Goal: Transaction & Acquisition: Book appointment/travel/reservation

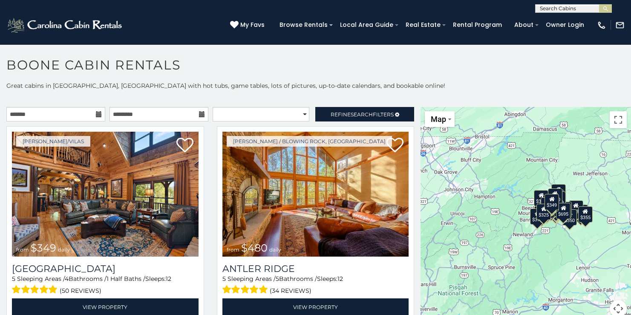
click at [96, 112] on icon at bounding box center [99, 114] width 6 height 6
click at [96, 115] on icon at bounding box center [99, 114] width 6 height 6
click at [83, 114] on input "text" at bounding box center [55, 114] width 99 height 14
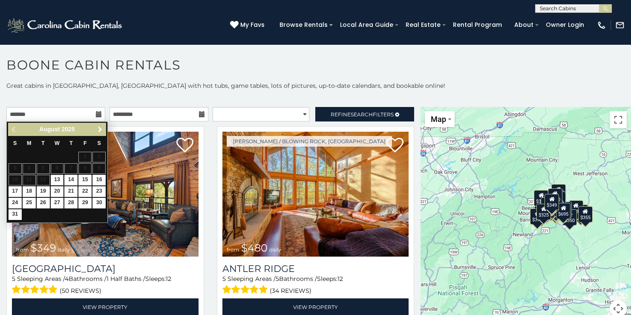
click at [101, 127] on span "Next" at bounding box center [100, 129] width 7 height 7
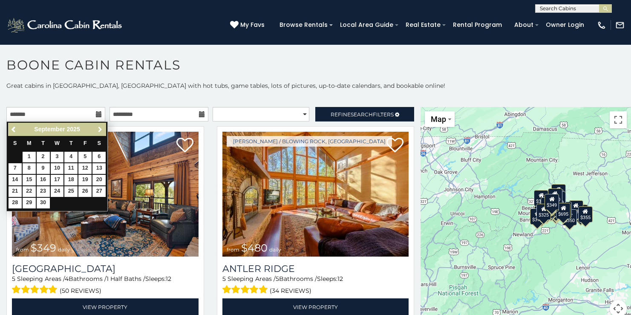
click at [101, 127] on span "Next" at bounding box center [100, 129] width 7 height 7
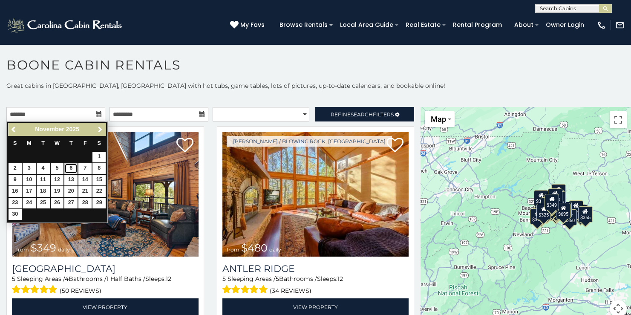
click at [71, 169] on link "6" at bounding box center [70, 168] width 13 height 11
type input "**********"
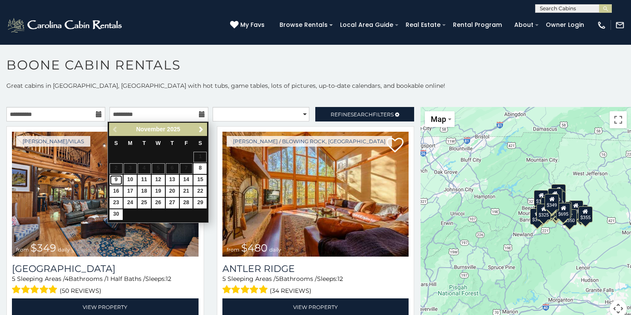
click at [116, 179] on link "9" at bounding box center [116, 180] width 13 height 11
type input "**********"
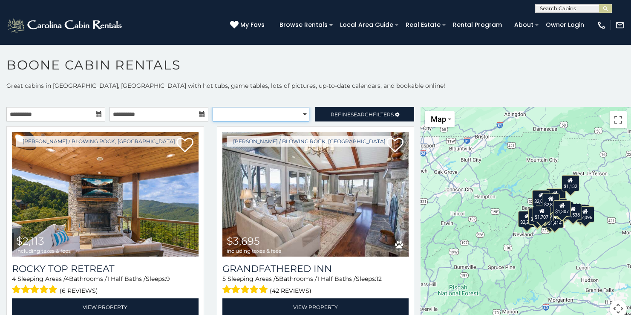
click at [300, 113] on select "**********" at bounding box center [261, 114] width 97 height 14
click at [247, 114] on select "**********" at bounding box center [261, 114] width 97 height 14
select select "*********"
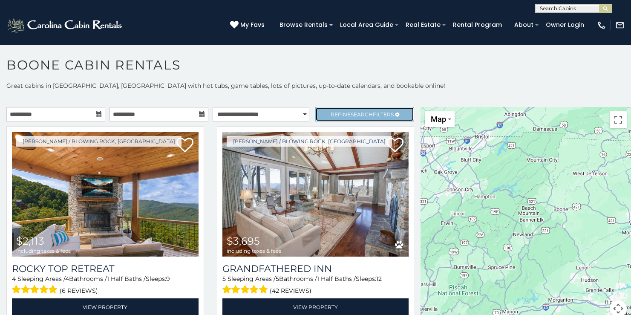
click at [347, 120] on link "Refine Search Filters" at bounding box center [364, 114] width 99 height 14
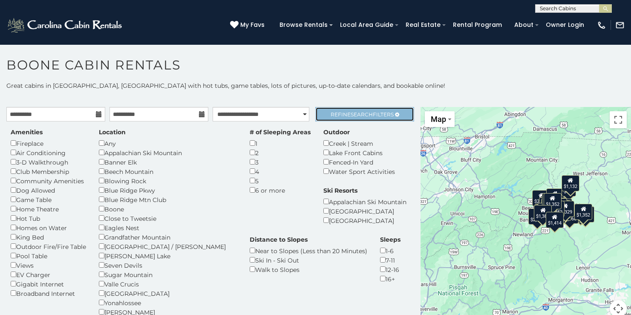
click at [347, 120] on link "Refine Search Filters" at bounding box center [364, 114] width 99 height 14
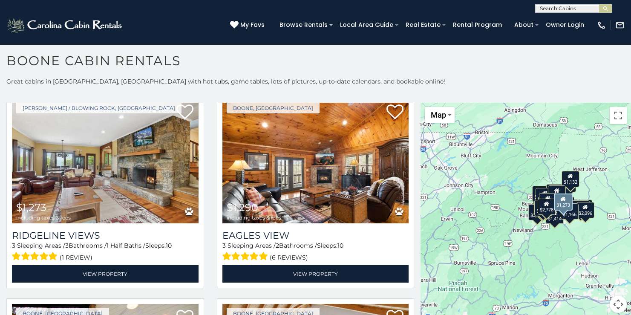
scroll to position [2092, 0]
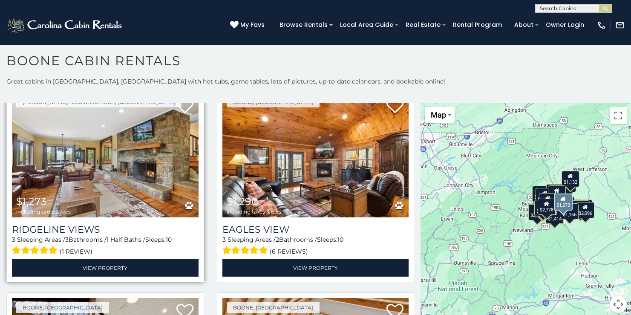
click at [130, 150] on img at bounding box center [105, 155] width 187 height 125
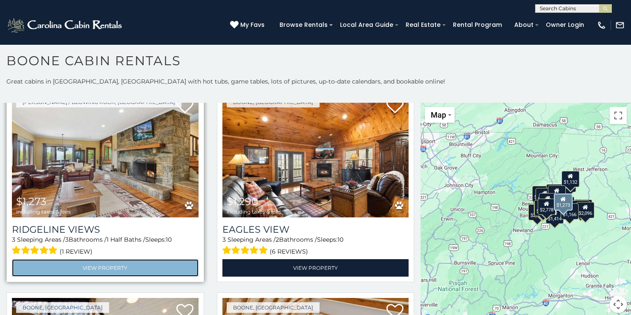
click at [107, 259] on link "View Property" at bounding box center [105, 267] width 187 height 17
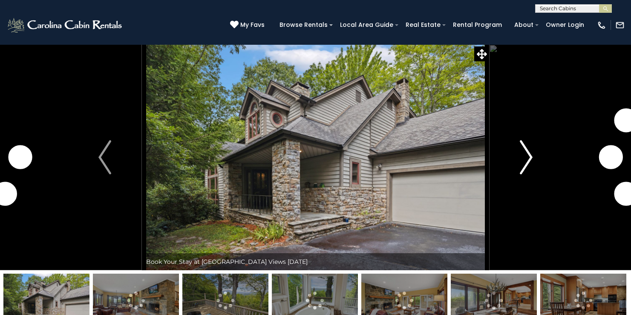
click at [511, 154] on button "Next" at bounding box center [526, 157] width 74 height 226
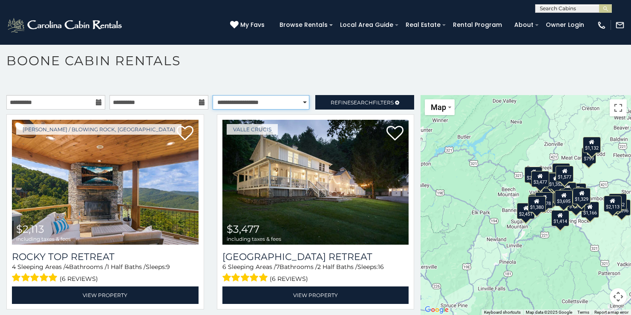
click at [282, 95] on select "**********" at bounding box center [261, 102] width 97 height 14
click at [350, 106] on link "Refine Search Filters" at bounding box center [364, 102] width 99 height 14
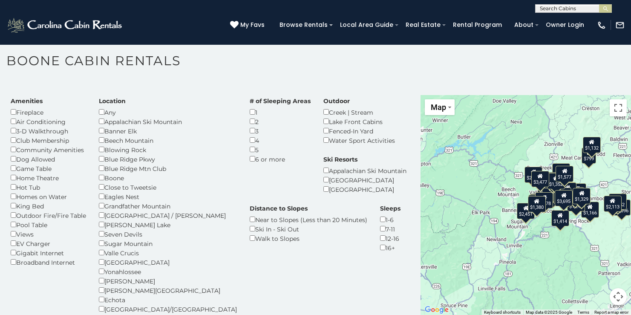
scroll to position [11, 0]
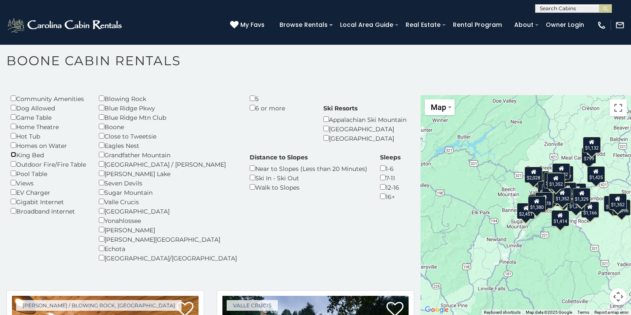
scroll to position [80, 0]
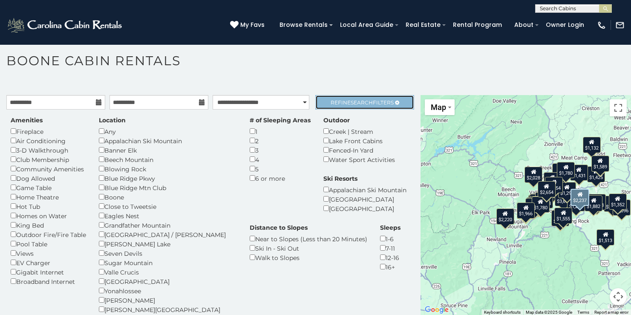
click at [351, 104] on span "Search" at bounding box center [362, 102] width 22 height 6
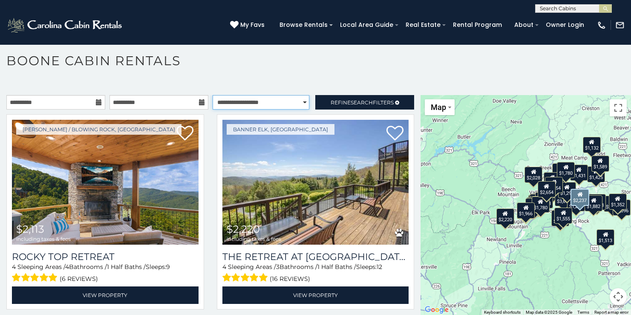
click at [273, 98] on select "**********" at bounding box center [261, 102] width 97 height 14
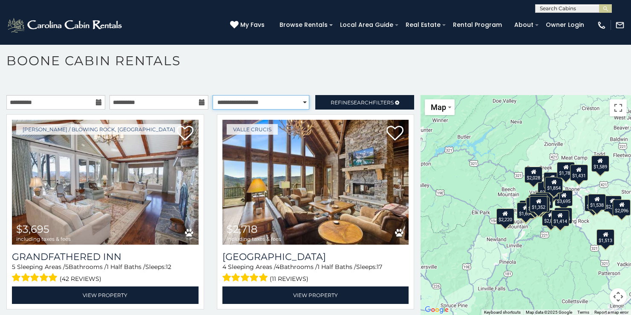
click at [269, 101] on select "**********" at bounding box center [261, 102] width 97 height 14
select select "*********"
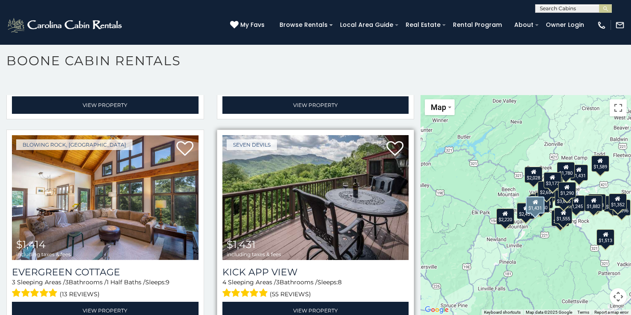
scroll to position [1616, 0]
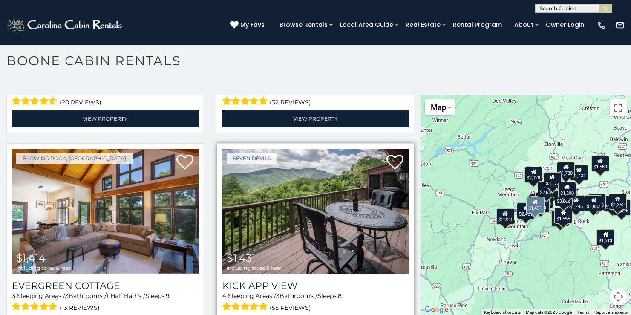
click at [333, 201] on img at bounding box center [316, 211] width 187 height 125
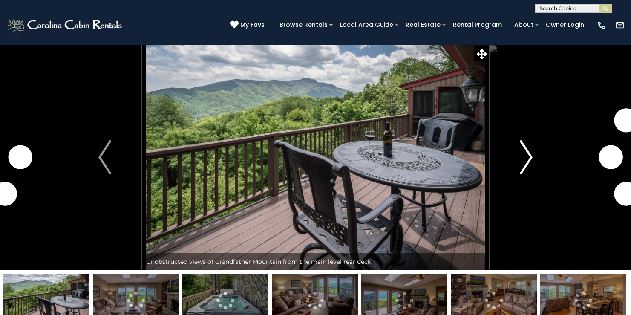
click at [522, 160] on img "Next" at bounding box center [526, 157] width 13 height 34
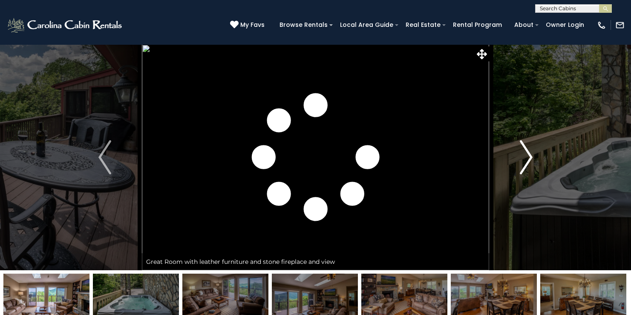
click at [522, 160] on img "Next" at bounding box center [526, 157] width 13 height 34
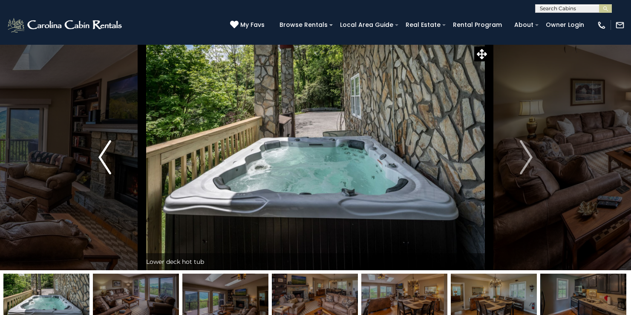
click at [115, 148] on button "Previous" at bounding box center [105, 157] width 74 height 226
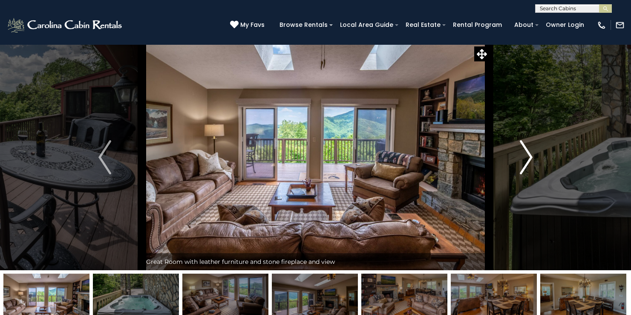
click at [523, 153] on img "Next" at bounding box center [526, 157] width 13 height 34
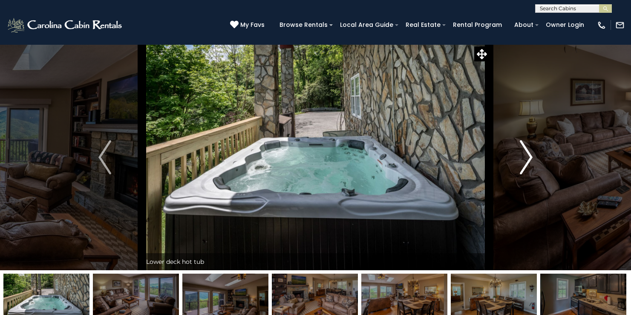
click at [523, 153] on img "Next" at bounding box center [526, 157] width 13 height 34
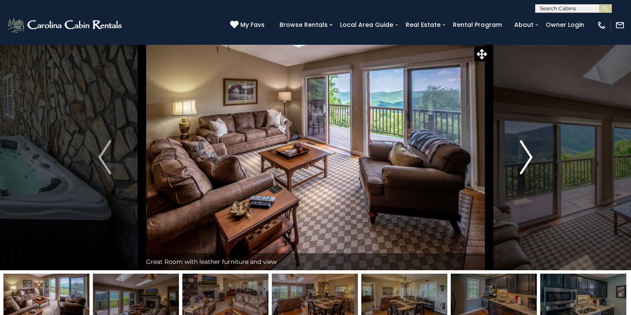
click at [523, 153] on img "Next" at bounding box center [526, 157] width 13 height 34
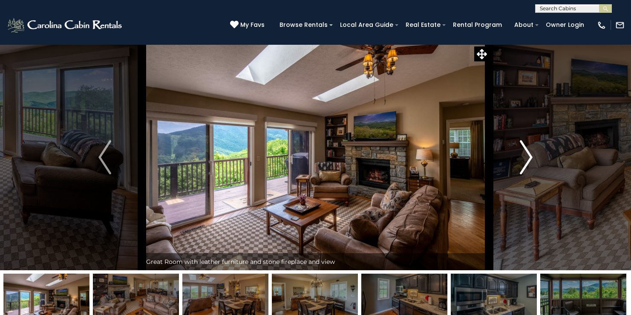
click at [523, 153] on img "Next" at bounding box center [526, 157] width 13 height 34
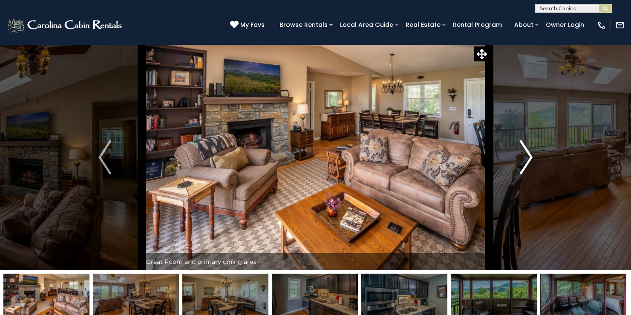
click at [523, 153] on img "Next" at bounding box center [526, 157] width 13 height 34
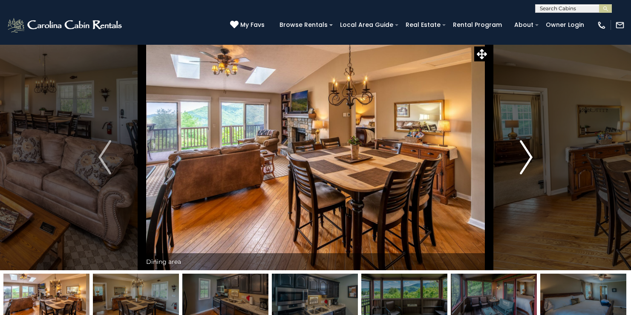
click at [523, 153] on img "Next" at bounding box center [526, 157] width 13 height 34
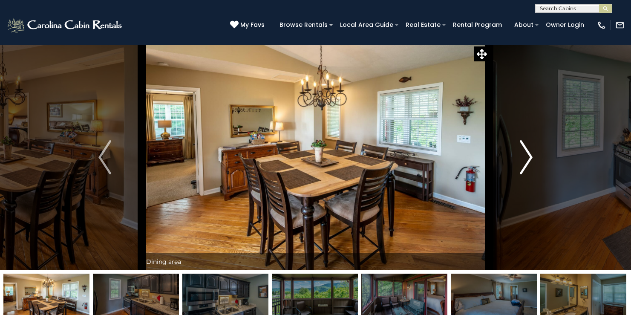
click at [523, 153] on img "Next" at bounding box center [526, 157] width 13 height 34
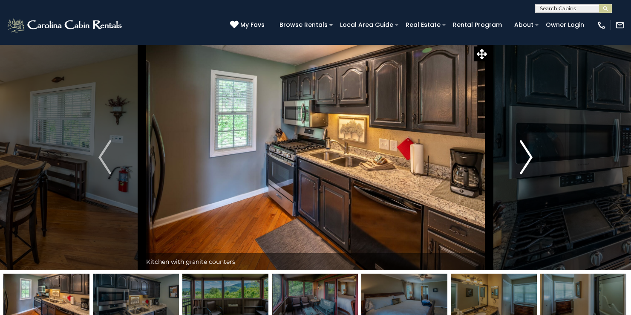
click at [523, 153] on img "Next" at bounding box center [526, 157] width 13 height 34
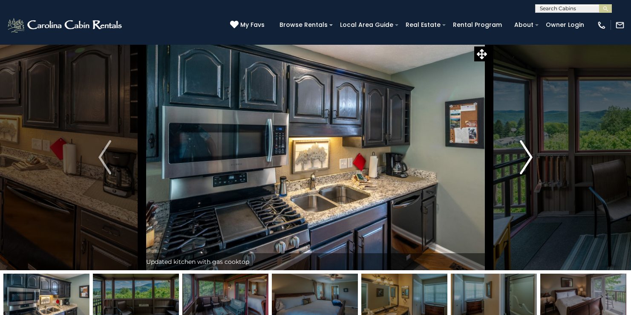
click at [523, 153] on img "Next" at bounding box center [526, 157] width 13 height 34
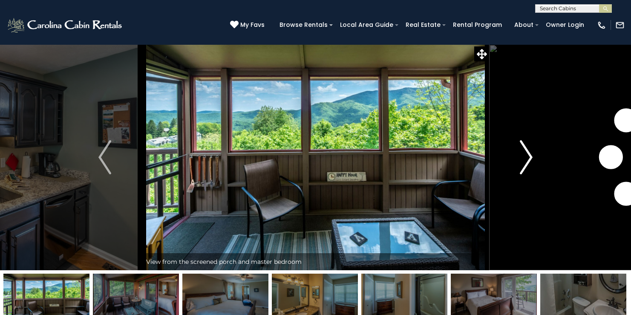
click at [523, 153] on img "Next" at bounding box center [526, 157] width 13 height 34
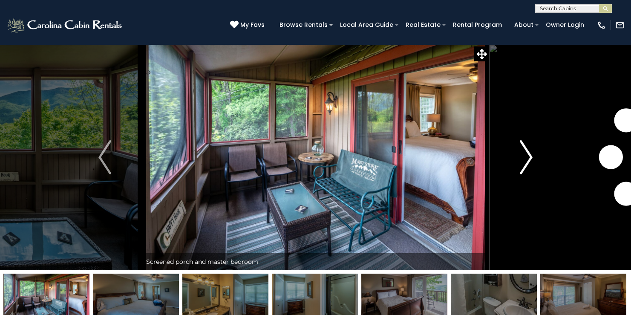
click at [523, 153] on img "Next" at bounding box center [526, 157] width 13 height 34
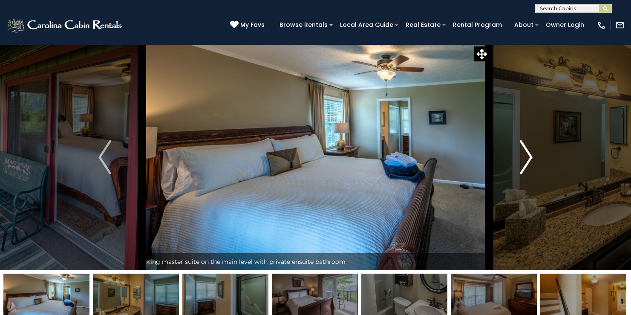
click at [523, 153] on img "Next" at bounding box center [526, 157] width 13 height 34
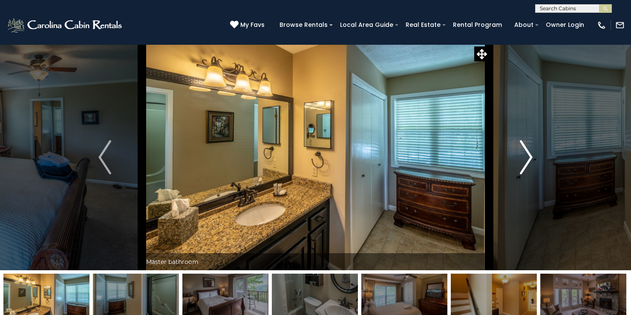
click at [523, 153] on img "Next" at bounding box center [526, 157] width 13 height 34
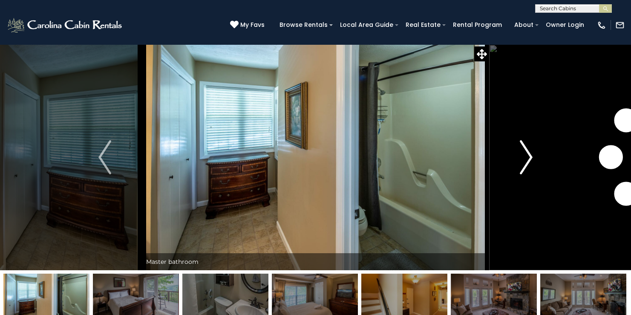
click at [523, 153] on img "Next" at bounding box center [526, 157] width 13 height 34
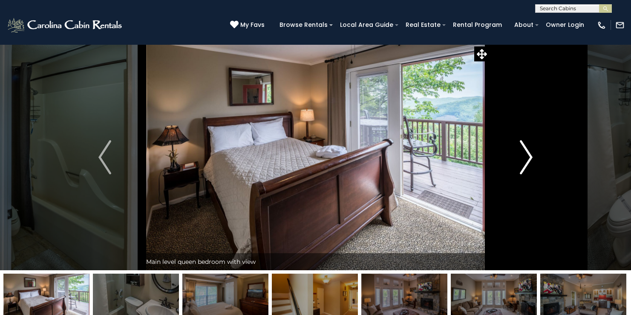
click at [521, 152] on img "Next" at bounding box center [526, 157] width 13 height 34
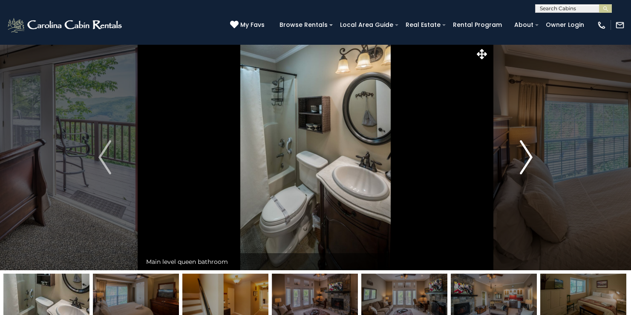
click at [521, 152] on img "Next" at bounding box center [526, 157] width 13 height 34
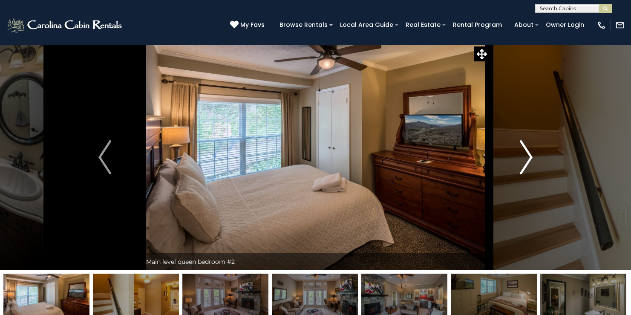
click at [521, 152] on img "Next" at bounding box center [526, 157] width 13 height 34
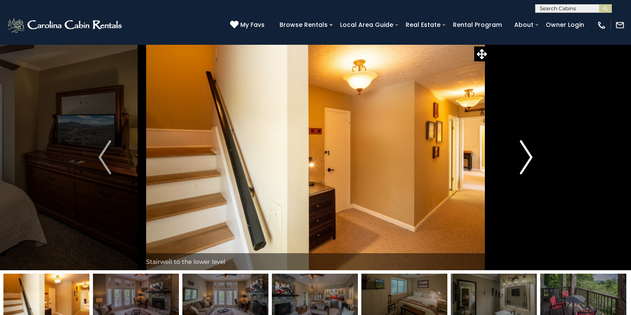
click at [521, 152] on img "Next" at bounding box center [526, 157] width 13 height 34
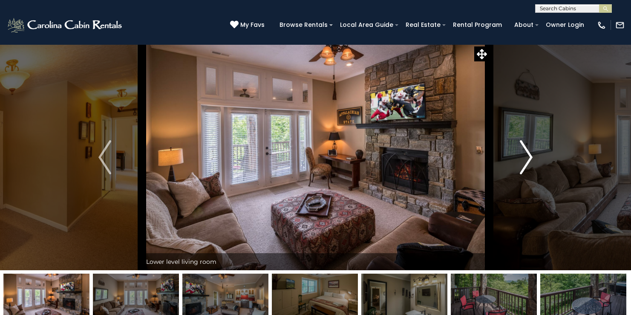
click at [521, 152] on img "Next" at bounding box center [526, 157] width 13 height 34
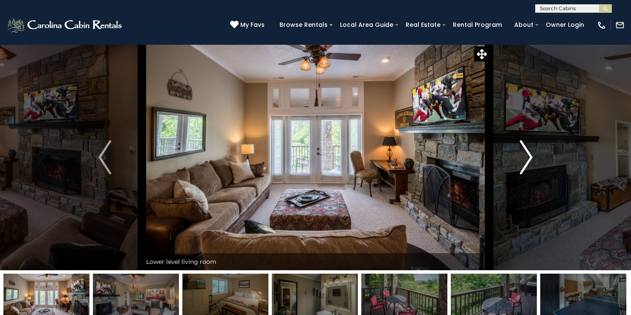
click at [521, 152] on img "Next" at bounding box center [526, 157] width 13 height 34
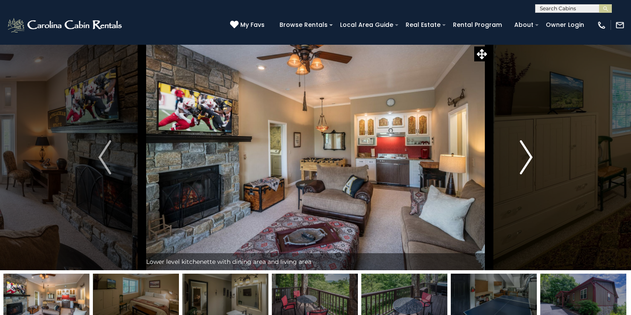
click at [521, 152] on img "Next" at bounding box center [526, 157] width 13 height 34
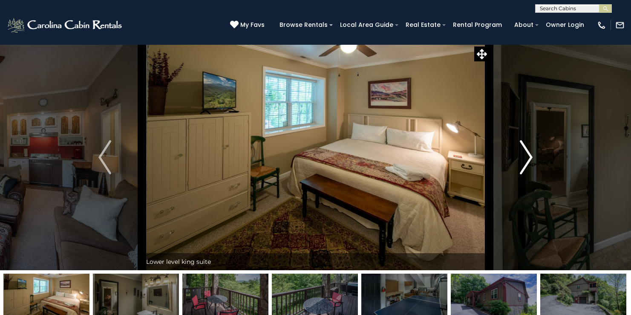
click at [521, 152] on img "Next" at bounding box center [526, 157] width 13 height 34
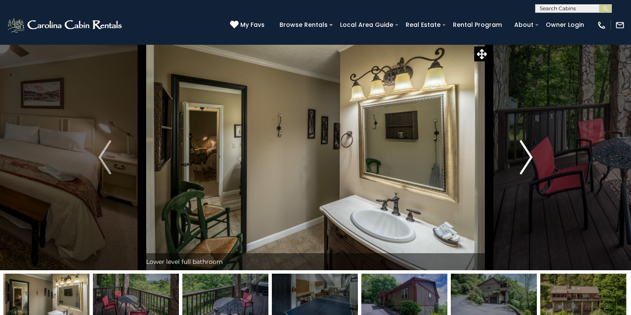
click at [521, 152] on img "Next" at bounding box center [526, 157] width 13 height 34
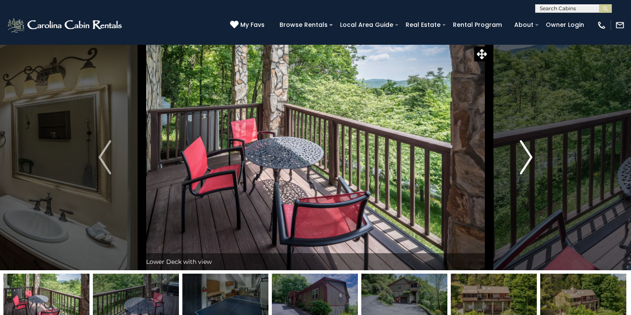
click at [521, 152] on img "Next" at bounding box center [526, 157] width 13 height 34
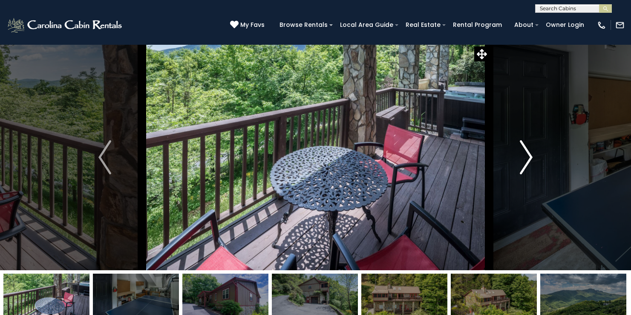
click at [521, 152] on img "Next" at bounding box center [526, 157] width 13 height 34
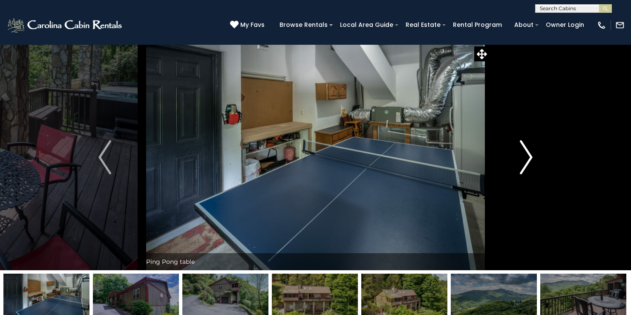
click at [521, 152] on img "Next" at bounding box center [526, 157] width 13 height 34
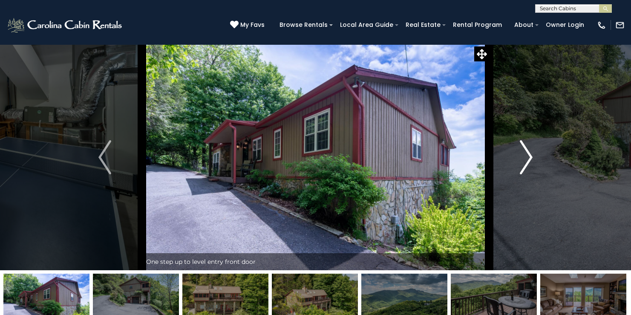
click at [521, 152] on img "Next" at bounding box center [526, 157] width 13 height 34
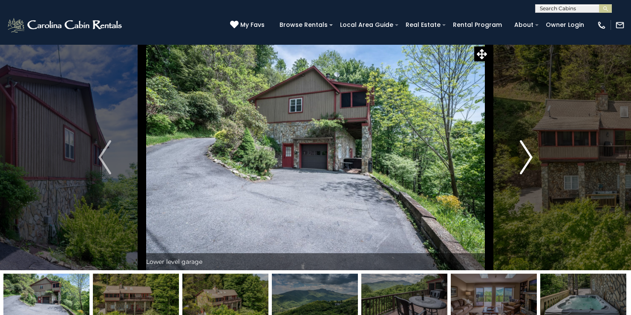
click at [521, 152] on img "Next" at bounding box center [526, 157] width 13 height 34
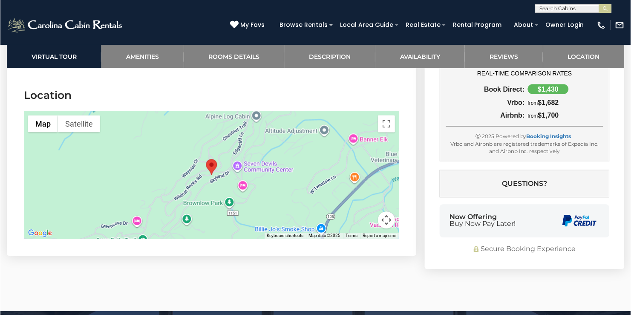
scroll to position [2581, 0]
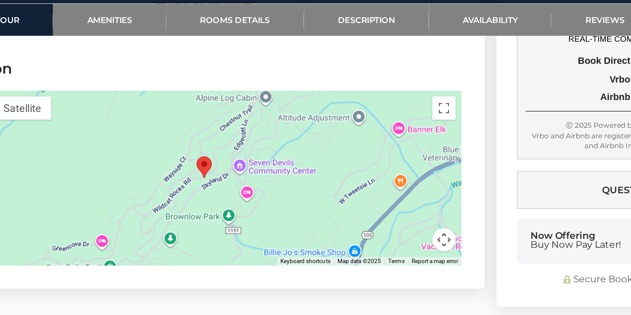
click at [386, 209] on button "Map camera controls" at bounding box center [386, 217] width 17 height 17
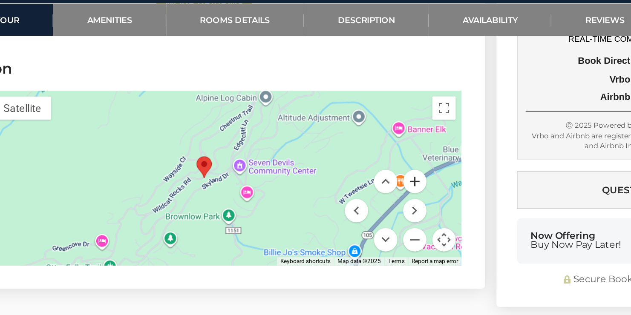
click at [362, 166] on button "Zoom in" at bounding box center [365, 174] width 17 height 17
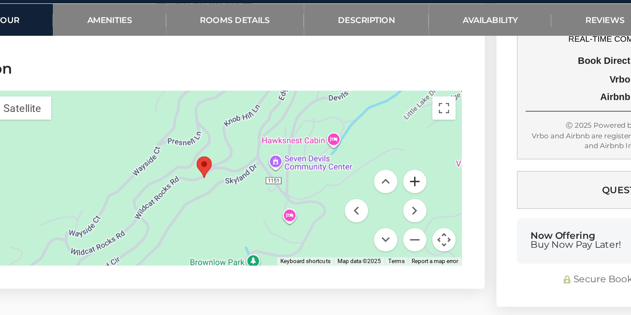
click at [362, 166] on button "Zoom in" at bounding box center [365, 174] width 17 height 17
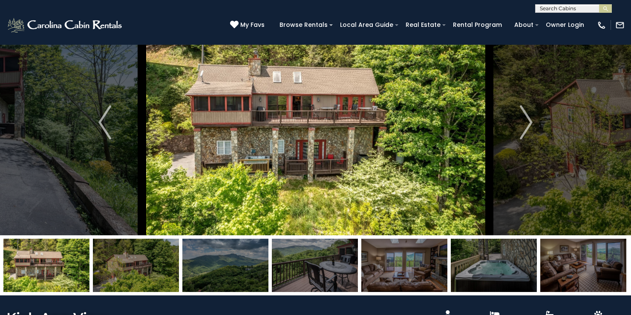
scroll to position [0, 0]
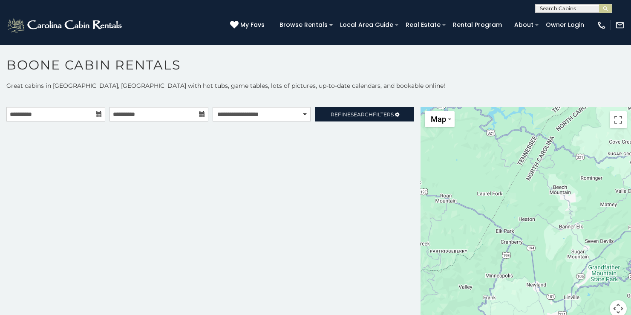
scroll to position [4, 0]
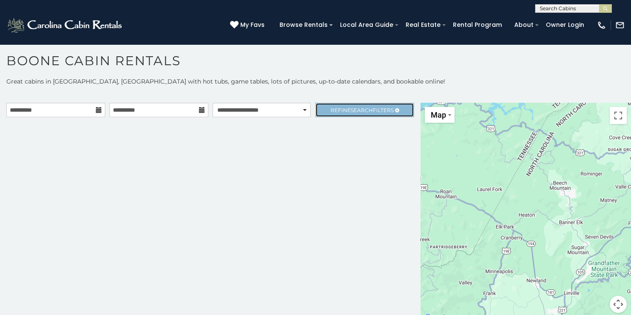
click at [333, 111] on span "Refine Search Filters" at bounding box center [362, 110] width 63 height 6
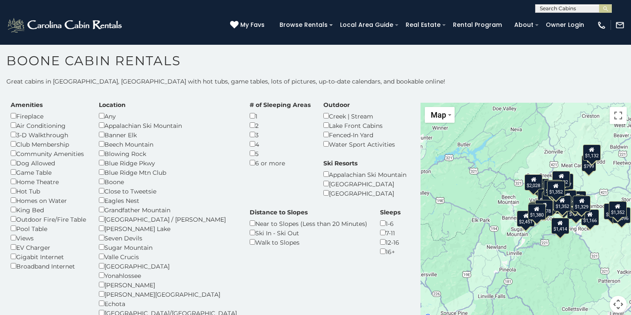
scroll to position [23, 0]
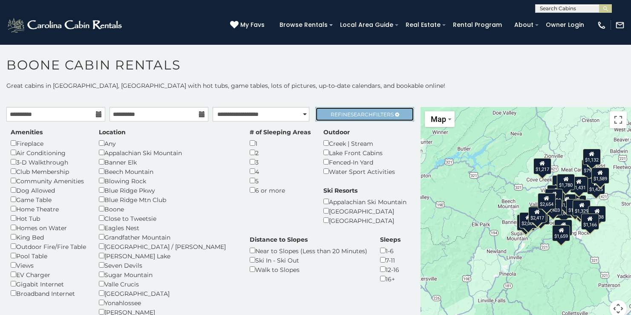
click at [342, 113] on span "Refine Search Filters" at bounding box center [362, 114] width 63 height 6
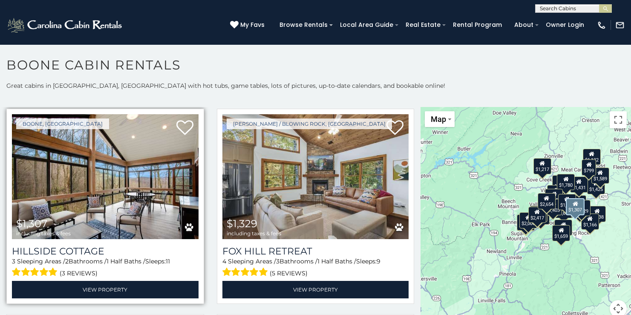
scroll to position [1670, 0]
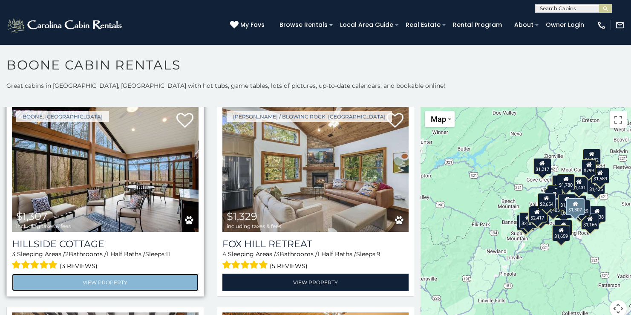
click at [157, 274] on link "View Property" at bounding box center [105, 282] width 187 height 17
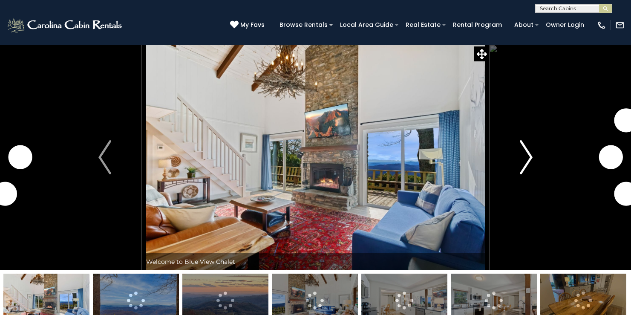
click at [516, 160] on button "Next" at bounding box center [526, 157] width 74 height 226
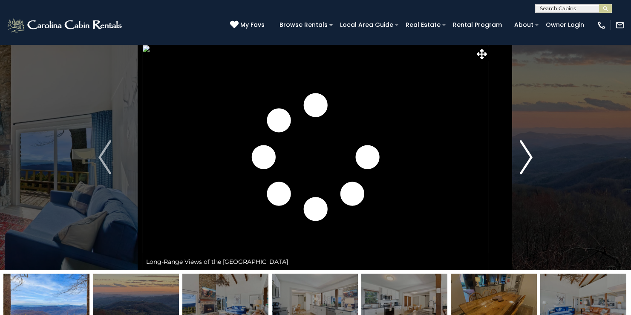
click at [516, 160] on button "Next" at bounding box center [526, 157] width 74 height 226
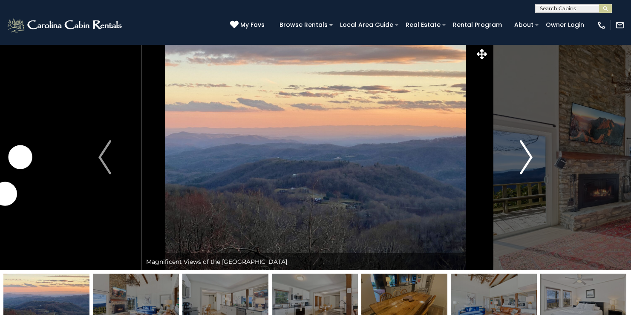
click at [516, 160] on button "Next" at bounding box center [526, 157] width 74 height 226
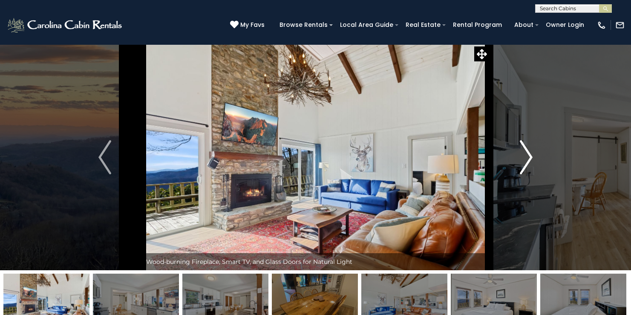
click at [516, 160] on button "Next" at bounding box center [526, 157] width 74 height 226
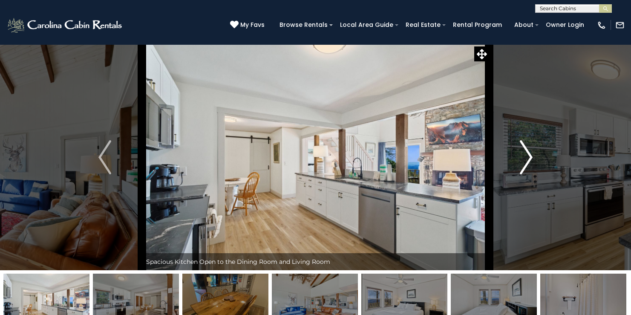
click at [516, 160] on button "Next" at bounding box center [526, 157] width 74 height 226
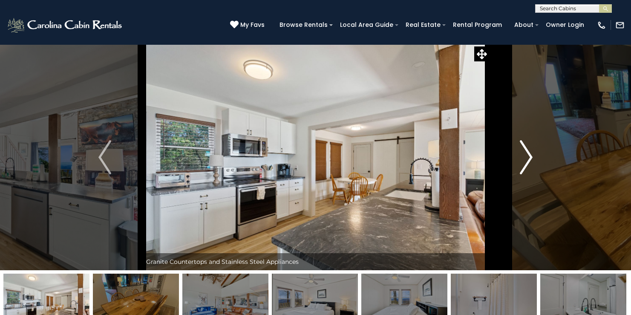
click at [516, 160] on button "Next" at bounding box center [526, 157] width 74 height 226
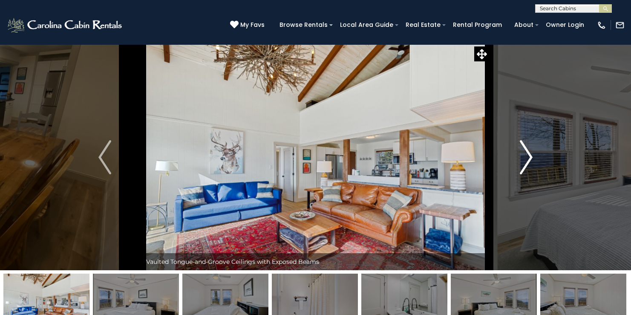
click at [516, 160] on button "Next" at bounding box center [526, 157] width 74 height 226
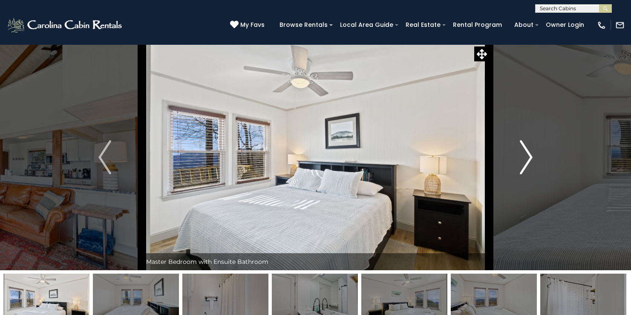
click at [516, 160] on button "Next" at bounding box center [526, 157] width 74 height 226
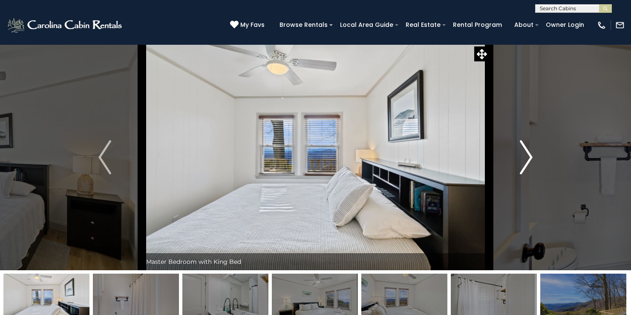
click at [516, 160] on button "Next" at bounding box center [526, 157] width 74 height 226
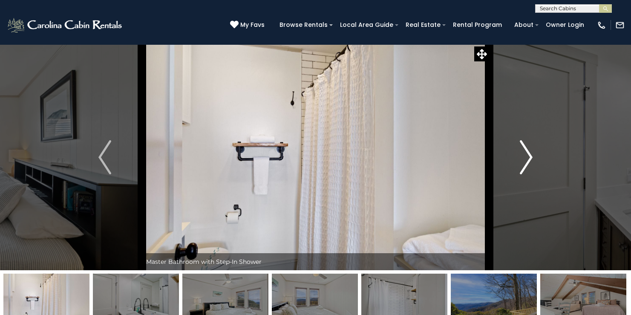
click at [516, 160] on button "Next" at bounding box center [526, 157] width 74 height 226
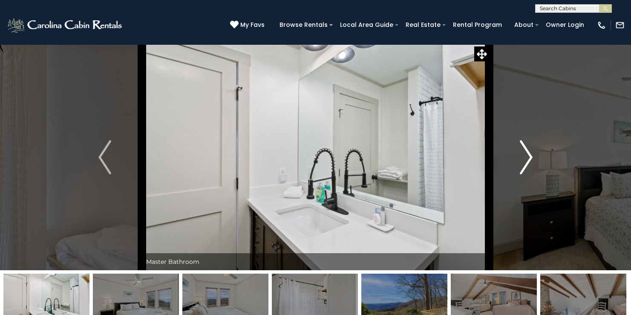
click at [516, 160] on button "Next" at bounding box center [526, 157] width 74 height 226
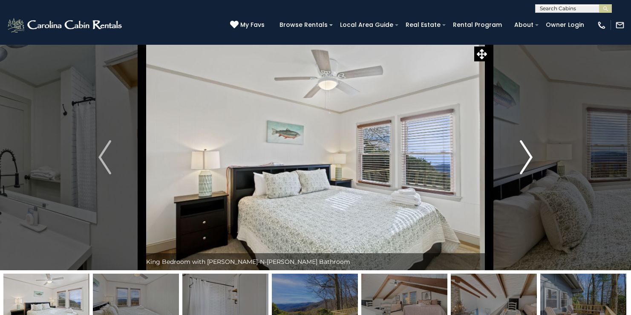
click at [516, 160] on button "Next" at bounding box center [526, 157] width 74 height 226
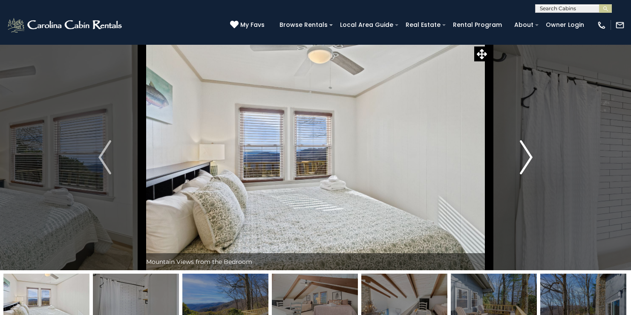
click at [516, 160] on button "Next" at bounding box center [526, 157] width 74 height 226
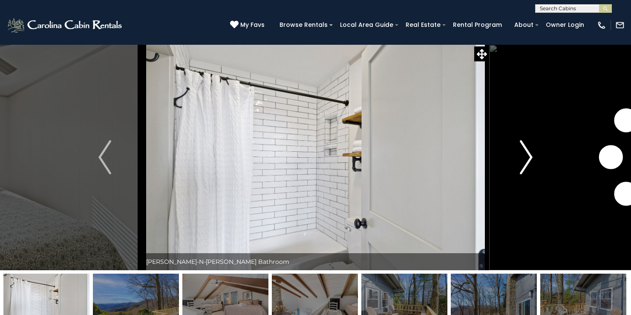
click at [516, 160] on button "Next" at bounding box center [526, 157] width 74 height 226
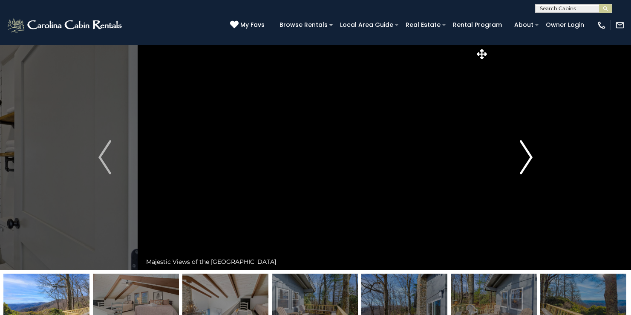
click at [516, 160] on button "Next" at bounding box center [526, 157] width 74 height 226
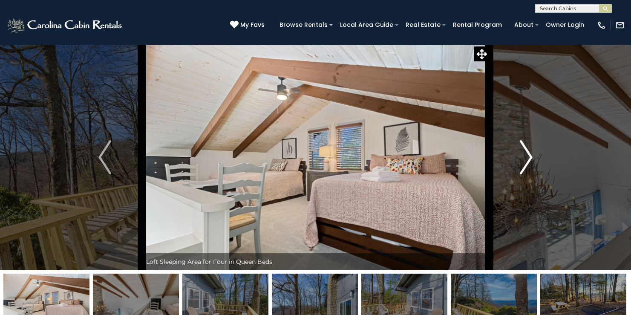
click at [516, 160] on button "Next" at bounding box center [526, 157] width 74 height 226
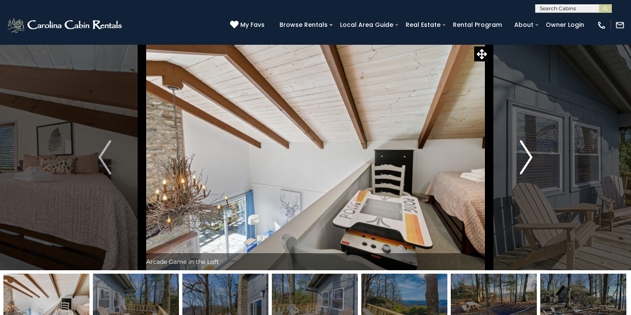
click at [516, 160] on button "Next" at bounding box center [526, 157] width 74 height 226
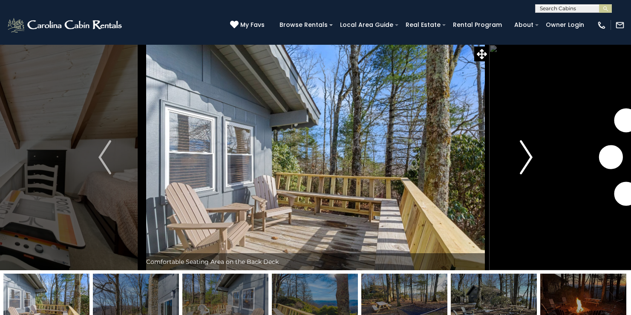
click at [516, 160] on button "Next" at bounding box center [526, 157] width 74 height 226
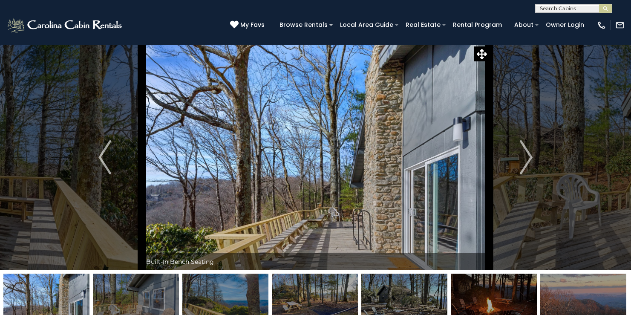
drag, startPoint x: 516, startPoint y: 160, endPoint x: 371, endPoint y: 219, distance: 156.2
click at [372, 220] on div "Book Your Stay at Blue View Chalet" at bounding box center [315, 157] width 347 height 226
click at [536, 158] on button "Next" at bounding box center [526, 157] width 74 height 226
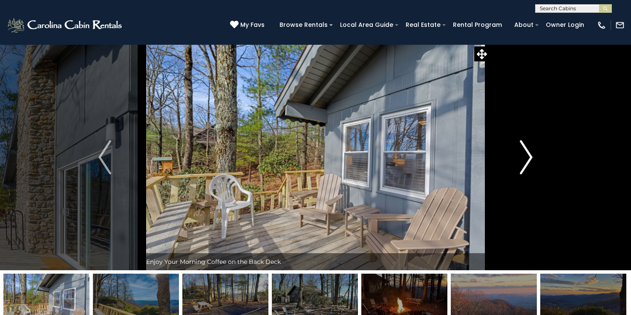
click at [536, 158] on button "Next" at bounding box center [526, 157] width 74 height 226
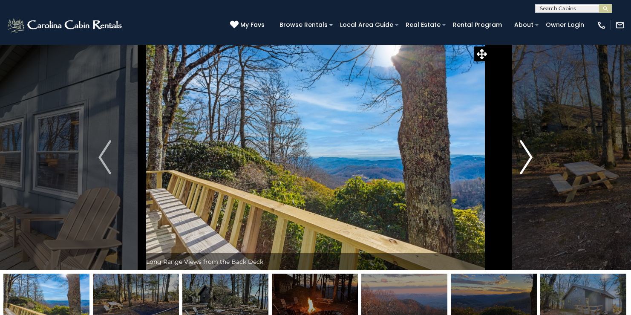
click at [536, 158] on button "Next" at bounding box center [526, 157] width 74 height 226
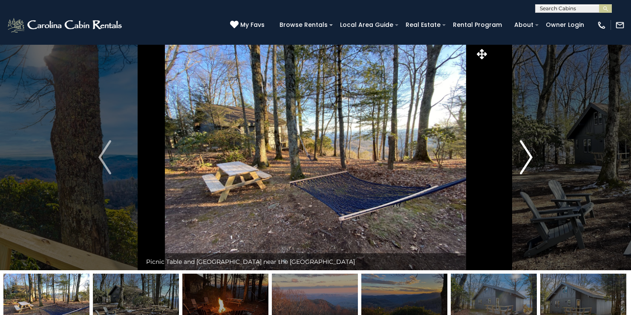
click at [536, 158] on button "Next" at bounding box center [526, 157] width 74 height 226
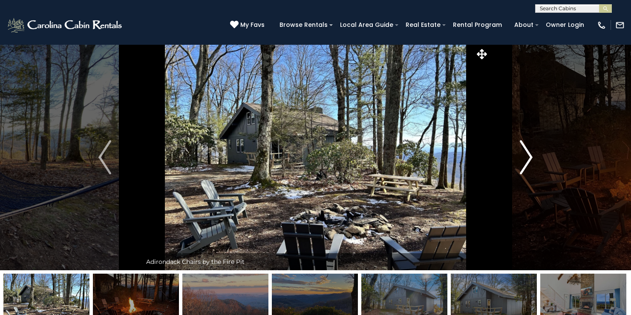
click at [536, 158] on button "Next" at bounding box center [526, 157] width 74 height 226
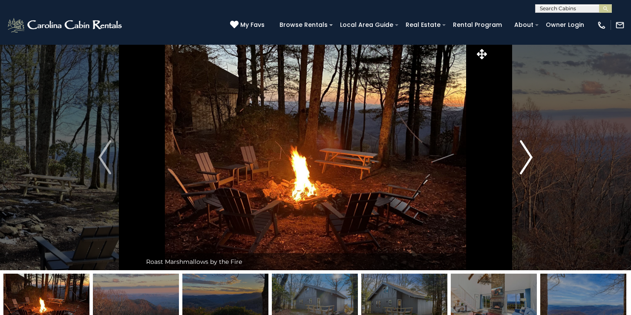
click at [536, 158] on button "Next" at bounding box center [526, 157] width 74 height 226
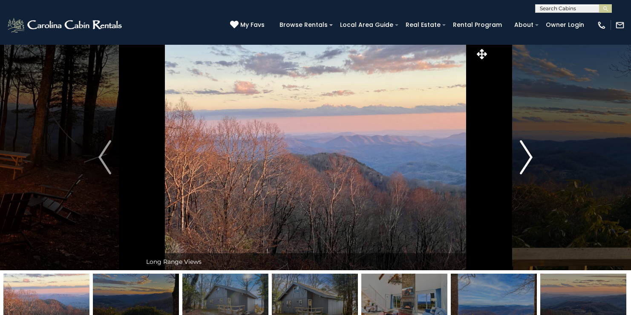
click at [536, 158] on button "Next" at bounding box center [526, 157] width 74 height 226
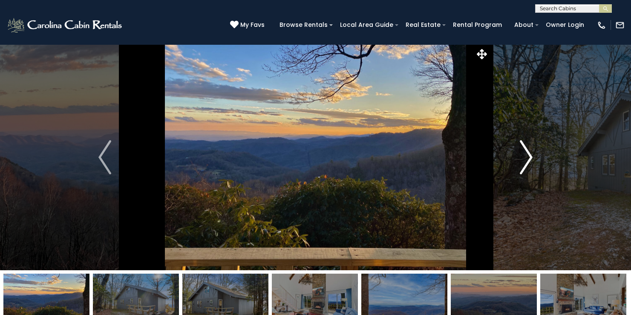
click at [536, 158] on button "Next" at bounding box center [526, 157] width 74 height 226
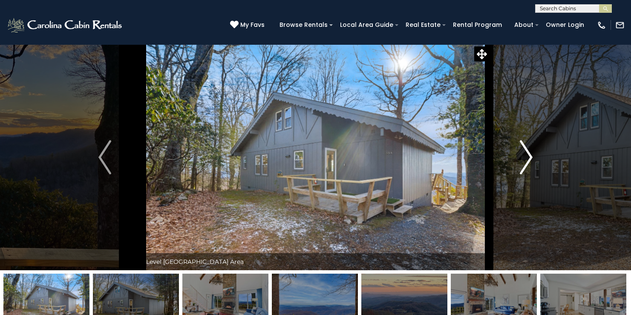
click at [536, 158] on button "Next" at bounding box center [526, 157] width 74 height 226
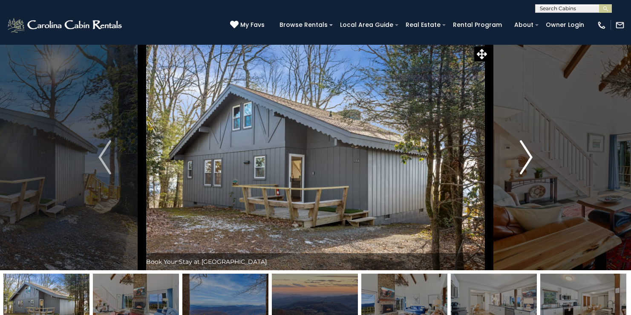
click at [536, 158] on button "Next" at bounding box center [526, 157] width 74 height 226
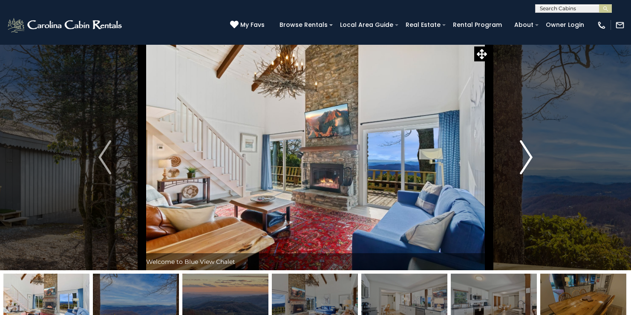
click at [536, 158] on button "Next" at bounding box center [526, 157] width 74 height 226
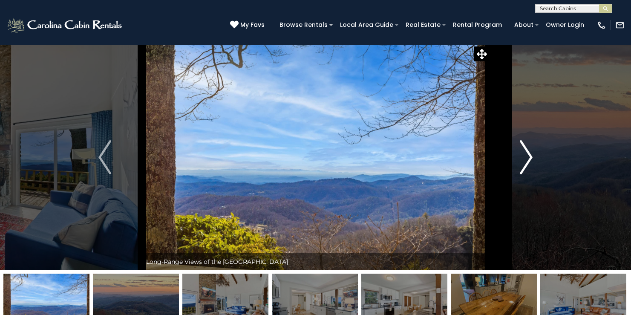
click at [536, 158] on button "Next" at bounding box center [526, 157] width 74 height 226
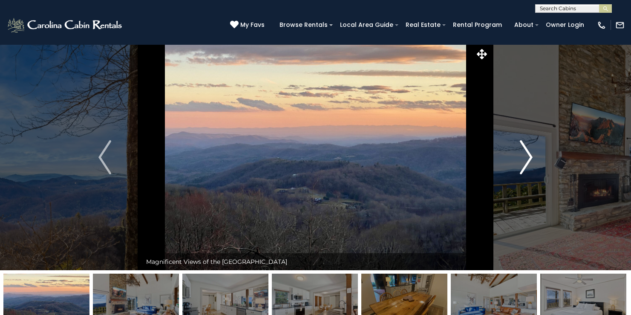
click at [536, 158] on button "Next" at bounding box center [526, 157] width 74 height 226
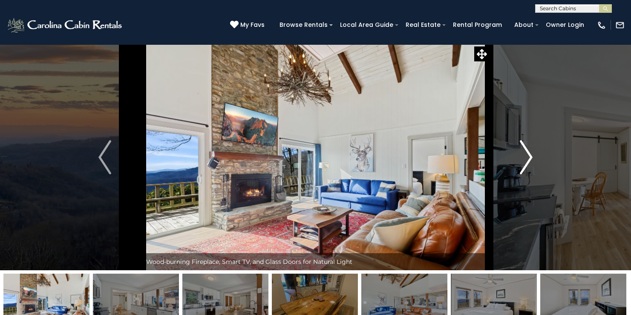
click at [536, 158] on button "Next" at bounding box center [526, 157] width 74 height 226
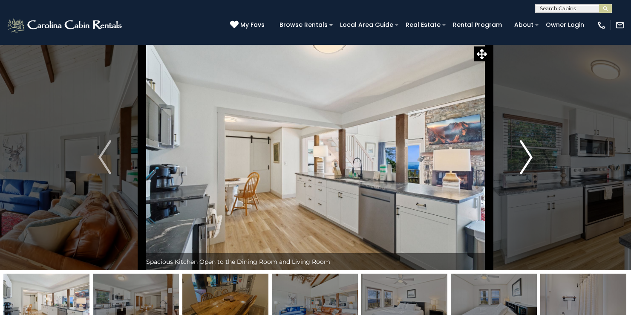
click at [536, 158] on button "Next" at bounding box center [526, 157] width 74 height 226
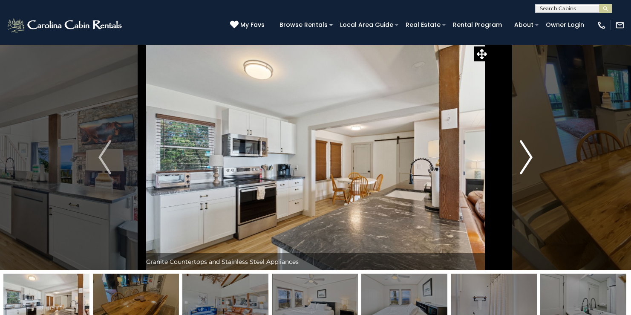
click at [536, 158] on button "Next" at bounding box center [526, 157] width 74 height 226
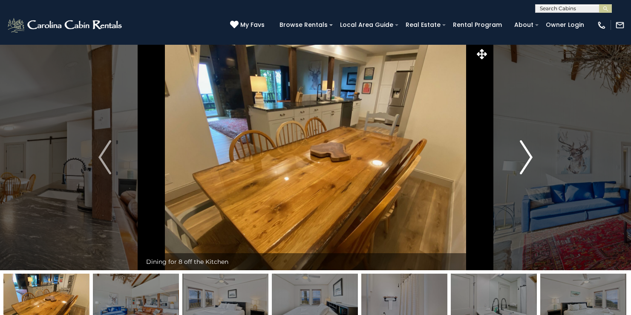
click at [536, 158] on button "Next" at bounding box center [526, 157] width 74 height 226
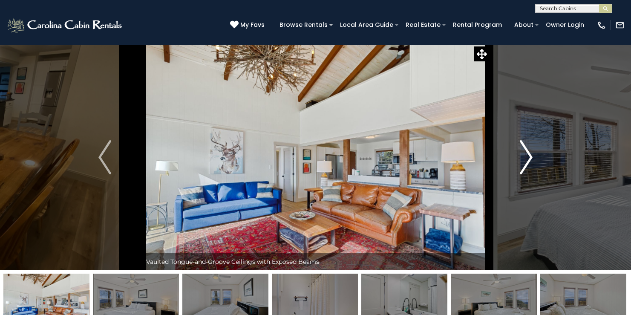
click at [536, 158] on button "Next" at bounding box center [526, 157] width 74 height 226
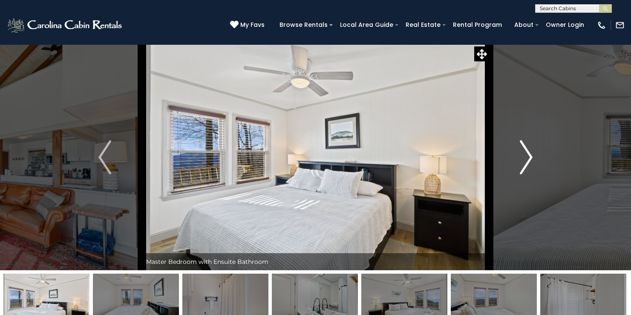
click at [536, 158] on button "Next" at bounding box center [526, 157] width 74 height 226
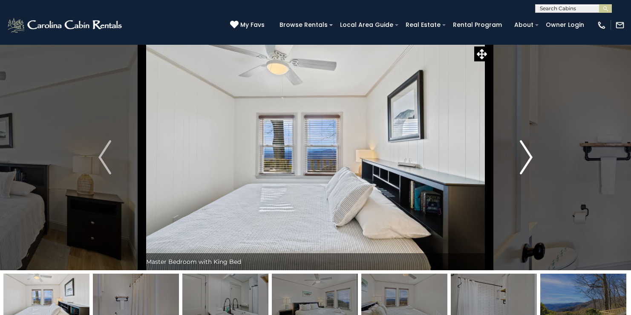
click at [536, 158] on button "Next" at bounding box center [526, 157] width 74 height 226
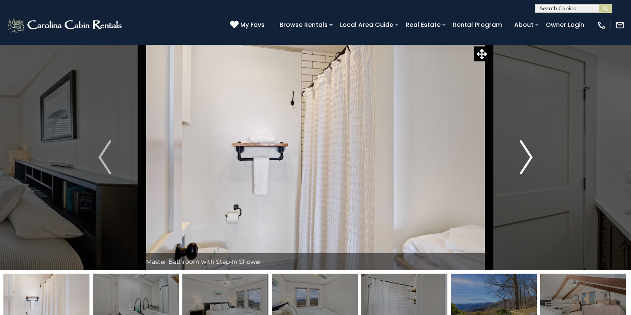
click at [536, 158] on button "Next" at bounding box center [526, 157] width 74 height 226
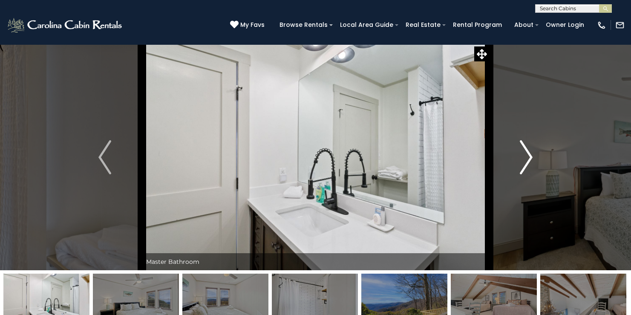
click at [536, 158] on button "Next" at bounding box center [526, 157] width 74 height 226
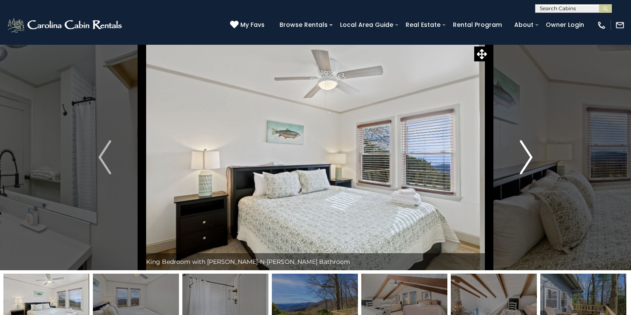
click at [536, 158] on button "Next" at bounding box center [526, 157] width 74 height 226
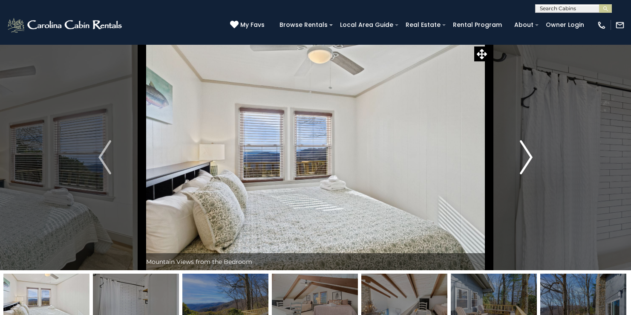
click at [536, 158] on button "Next" at bounding box center [526, 157] width 74 height 226
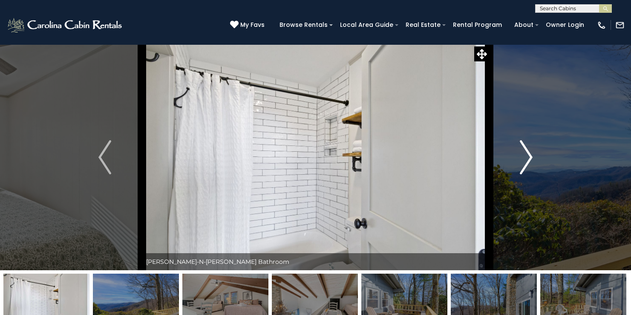
click at [536, 158] on button "Next" at bounding box center [526, 157] width 74 height 226
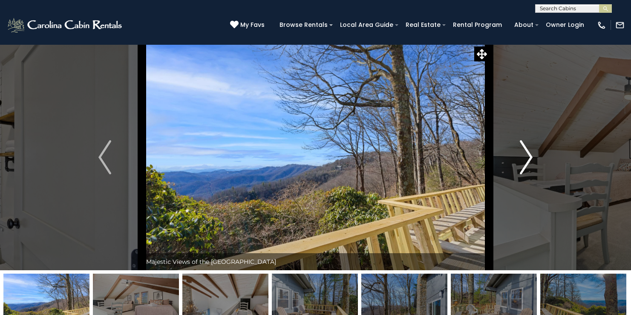
click at [536, 158] on button "Next" at bounding box center [526, 157] width 74 height 226
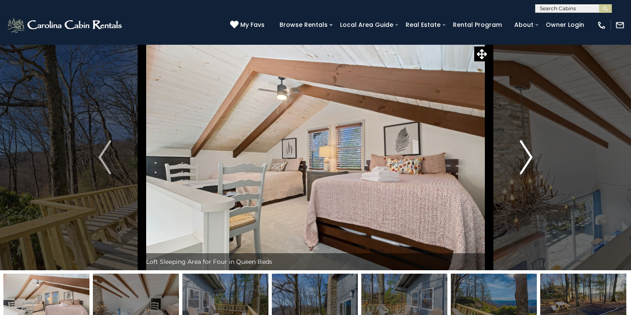
click at [536, 158] on button "Next" at bounding box center [526, 157] width 74 height 226
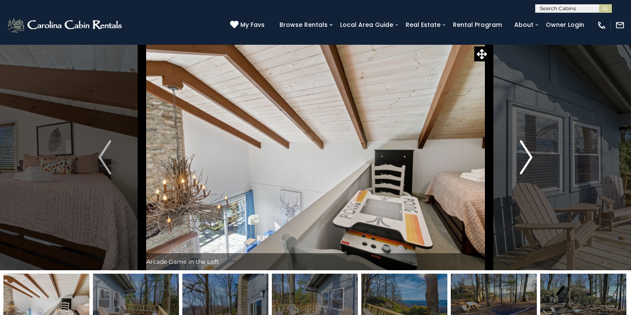
click at [536, 158] on button "Next" at bounding box center [526, 157] width 74 height 226
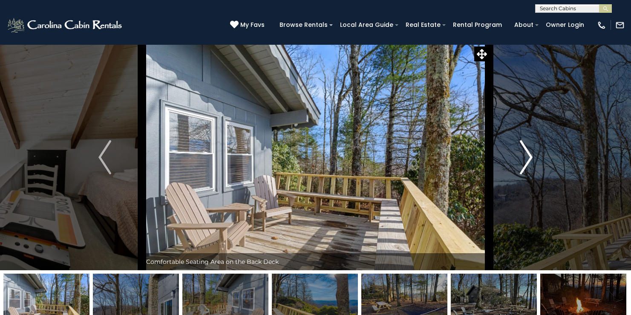
click at [536, 158] on button "Next" at bounding box center [526, 157] width 74 height 226
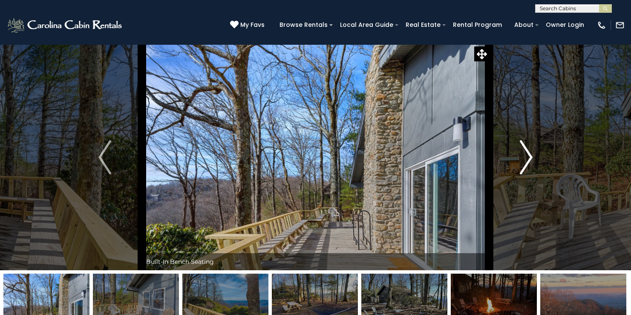
click at [536, 158] on button "Next" at bounding box center [526, 157] width 74 height 226
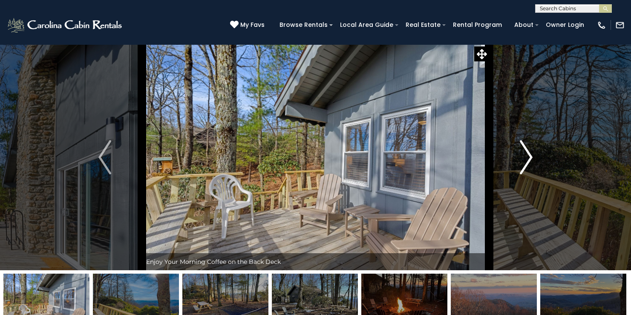
click at [536, 158] on button "Next" at bounding box center [526, 157] width 74 height 226
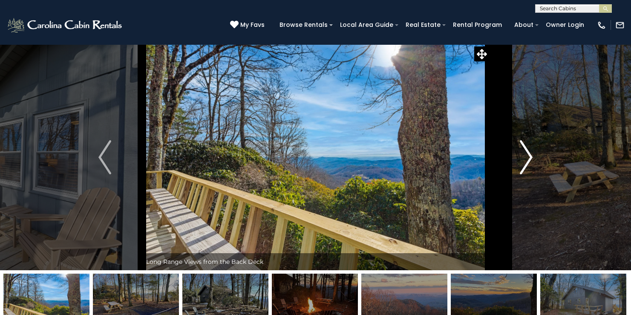
click at [536, 158] on button "Next" at bounding box center [526, 157] width 74 height 226
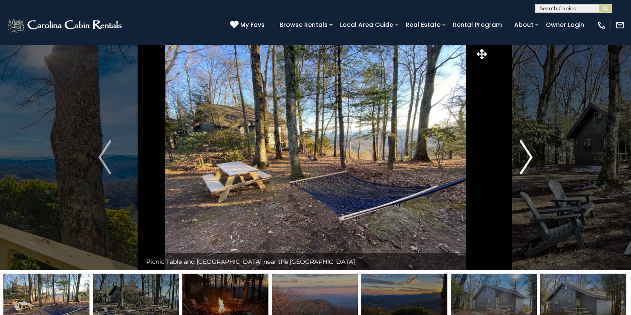
click at [536, 158] on button "Next" at bounding box center [526, 157] width 74 height 226
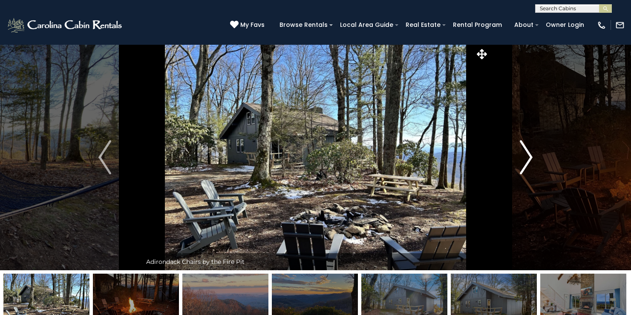
click at [536, 158] on button "Next" at bounding box center [526, 157] width 74 height 226
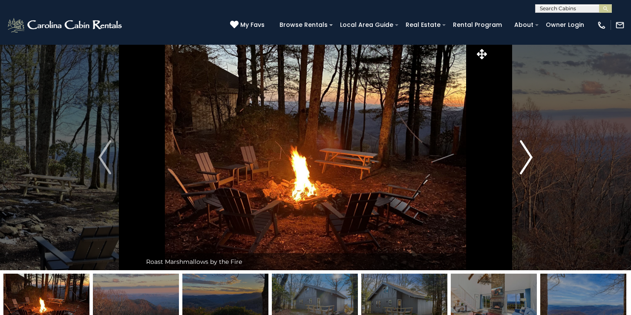
click at [536, 158] on button "Next" at bounding box center [526, 157] width 74 height 226
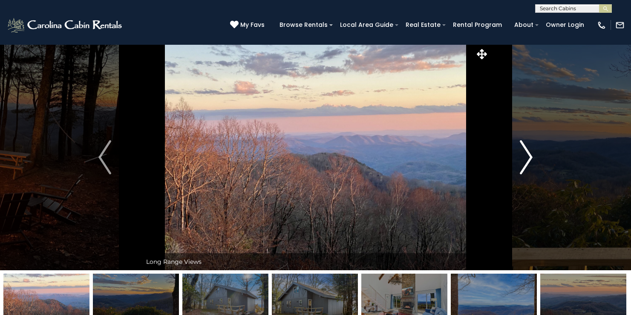
click at [536, 158] on button "Next" at bounding box center [526, 157] width 74 height 226
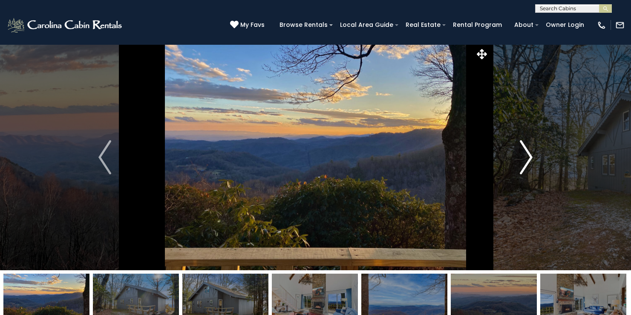
click at [536, 158] on button "Next" at bounding box center [526, 157] width 74 height 226
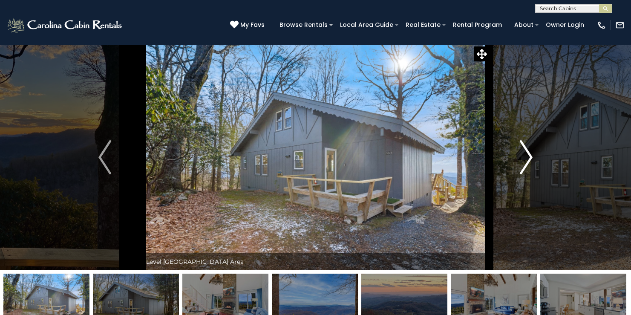
click at [536, 158] on button "Next" at bounding box center [526, 157] width 74 height 226
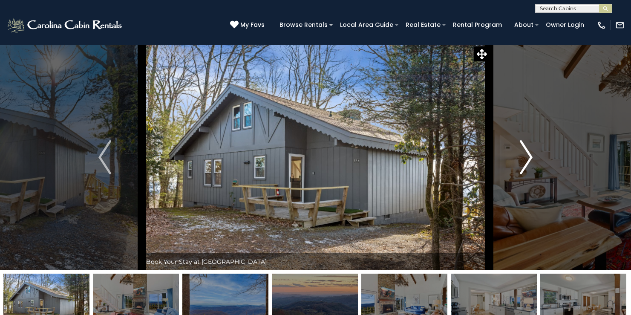
click at [536, 158] on button "Next" at bounding box center [526, 157] width 74 height 226
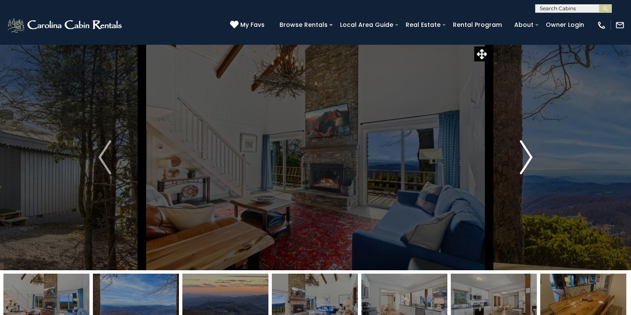
click at [536, 158] on button "Next" at bounding box center [526, 157] width 74 height 226
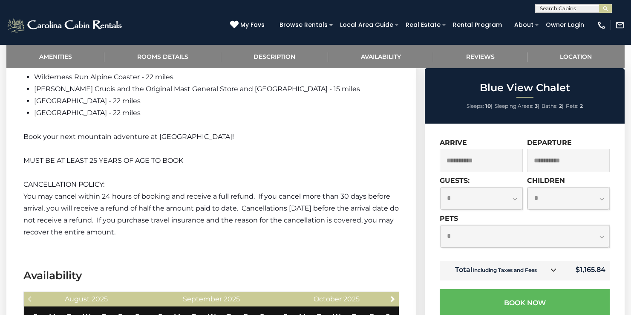
scroll to position [1083, 0]
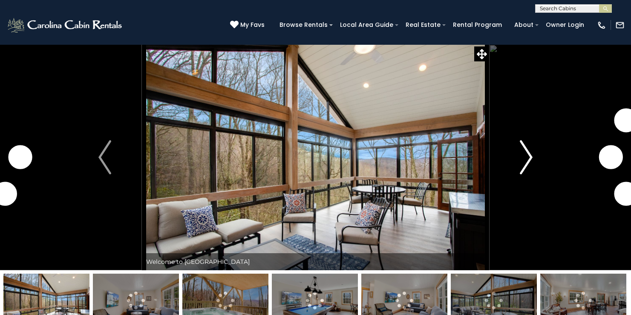
click at [513, 159] on button "Next" at bounding box center [526, 157] width 74 height 226
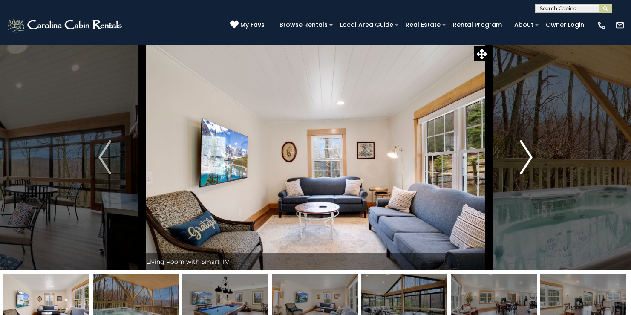
click at [513, 159] on button "Next" at bounding box center [526, 157] width 74 height 226
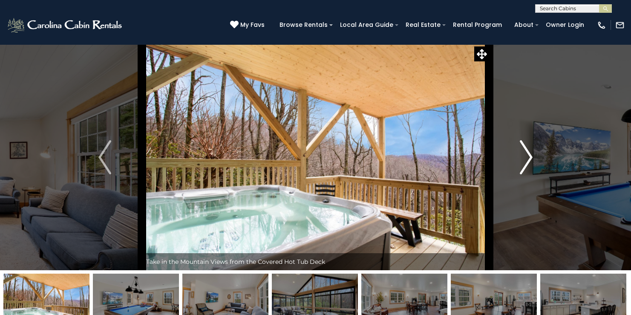
click at [513, 159] on button "Next" at bounding box center [526, 157] width 74 height 226
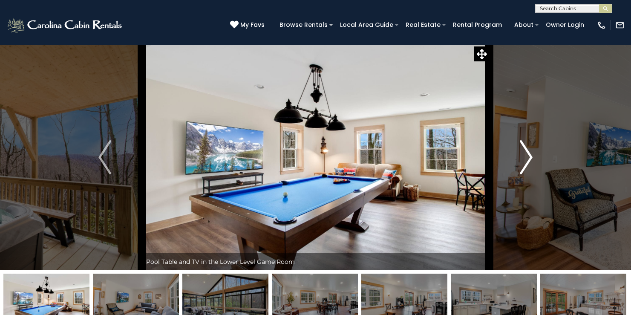
click at [513, 159] on button "Next" at bounding box center [526, 157] width 74 height 226
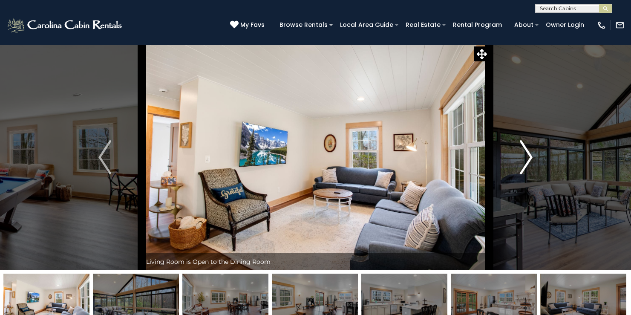
click at [513, 159] on button "Next" at bounding box center [526, 157] width 74 height 226
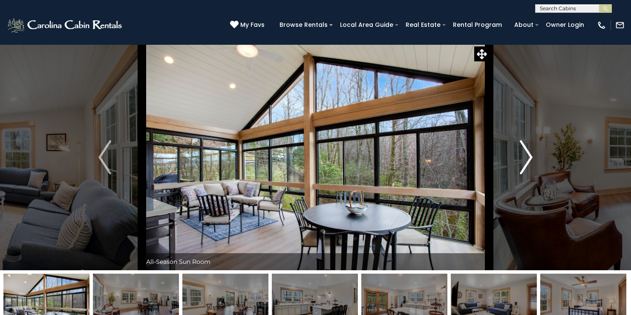
click at [513, 159] on button "Next" at bounding box center [526, 157] width 74 height 226
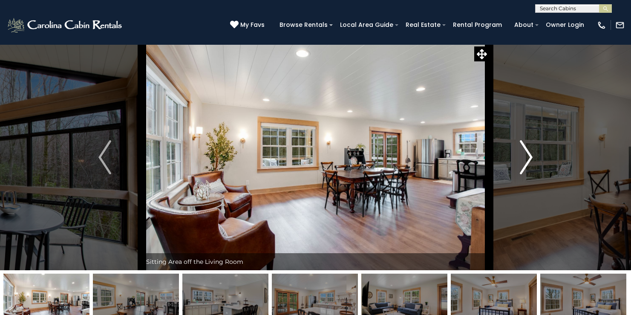
click at [513, 159] on button "Next" at bounding box center [526, 157] width 74 height 226
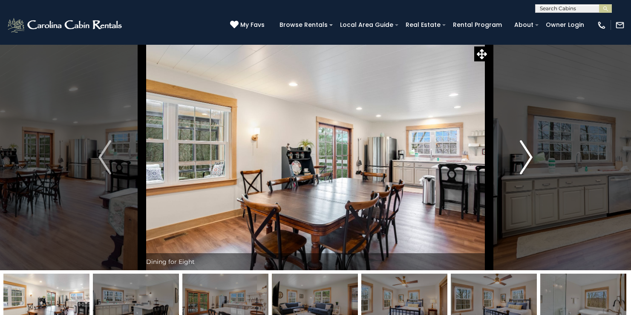
click at [513, 159] on button "Next" at bounding box center [526, 157] width 74 height 226
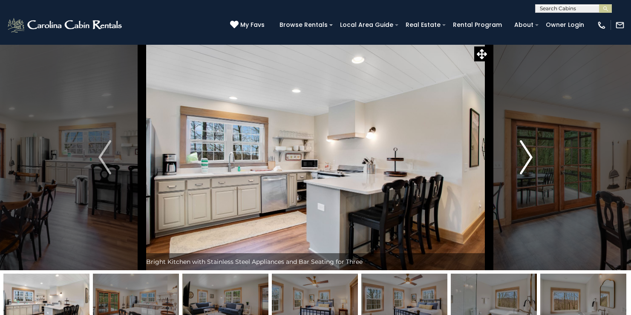
click at [513, 159] on button "Next" at bounding box center [526, 157] width 74 height 226
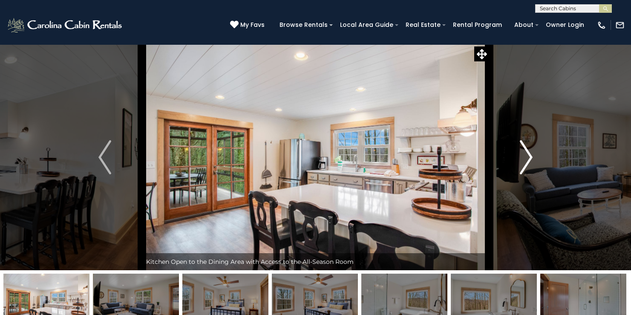
click at [513, 159] on button "Next" at bounding box center [526, 157] width 74 height 226
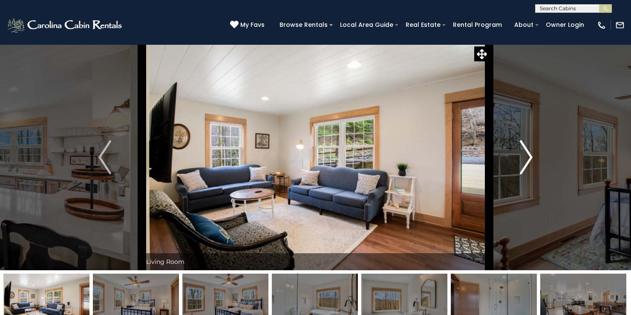
click at [513, 159] on button "Next" at bounding box center [526, 157] width 74 height 226
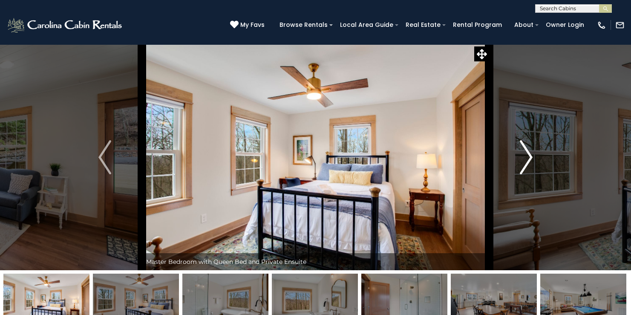
click at [513, 159] on button "Next" at bounding box center [526, 157] width 74 height 226
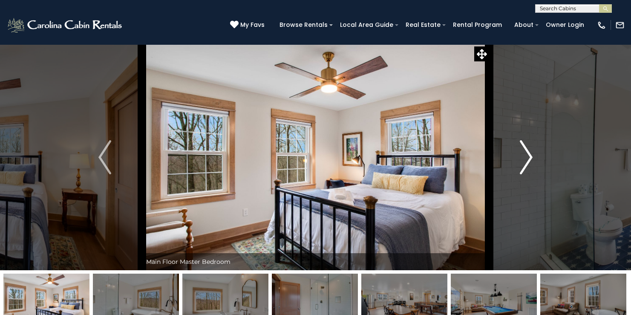
click at [513, 159] on button "Next" at bounding box center [526, 157] width 74 height 226
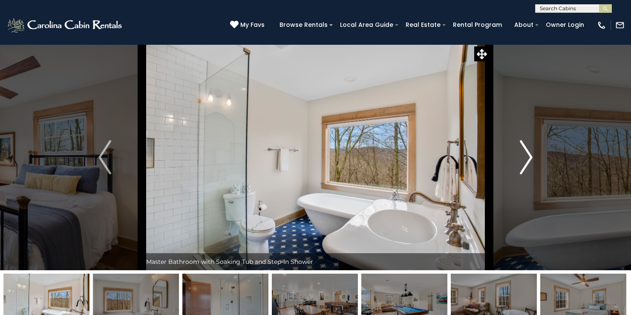
click at [513, 159] on button "Next" at bounding box center [526, 157] width 74 height 226
